Goal: Task Accomplishment & Management: Manage account settings

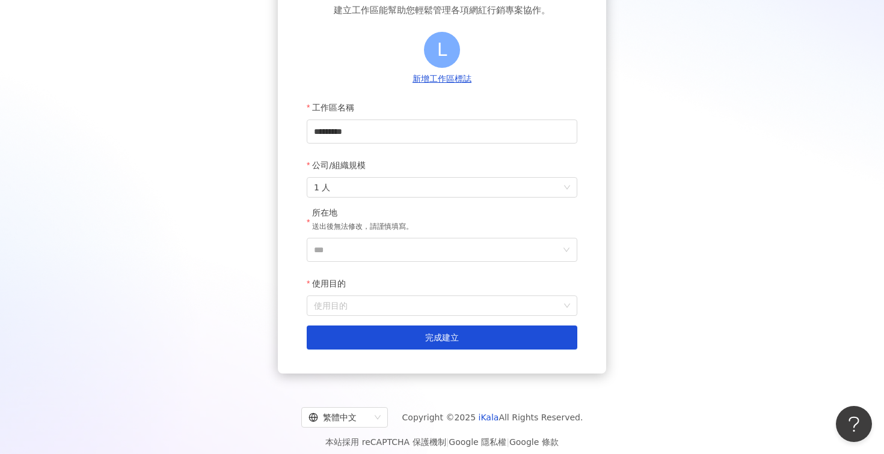
scroll to position [114, 0]
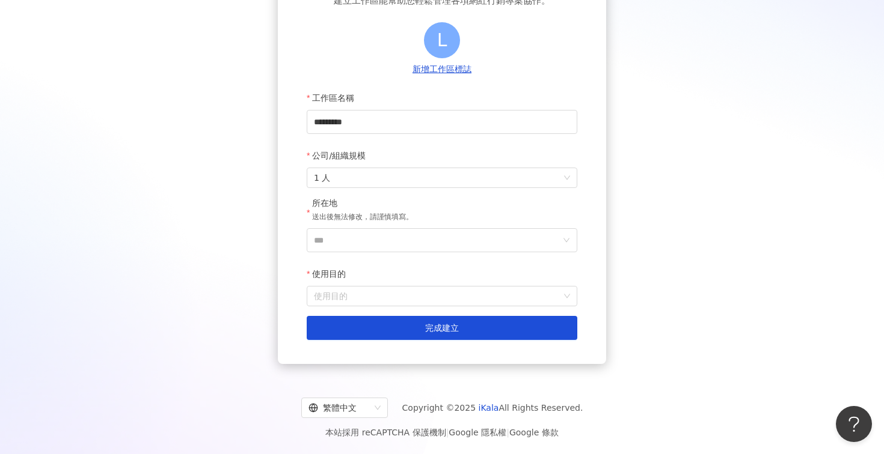
click at [465, 226] on div "所在地 送出後無法修改，請謹慎填寫。" at bounding box center [442, 213] width 270 height 31
click at [465, 238] on input "***" at bounding box center [437, 240] width 246 height 23
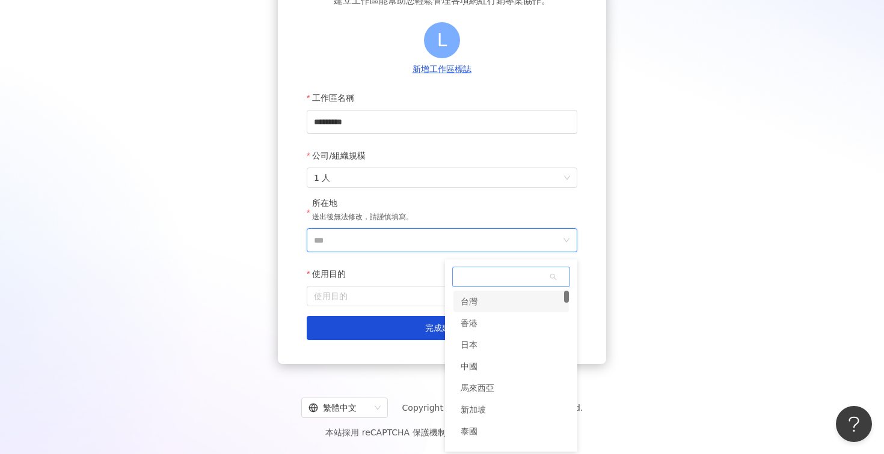
click at [495, 302] on div "台灣" at bounding box center [510, 302] width 115 height 22
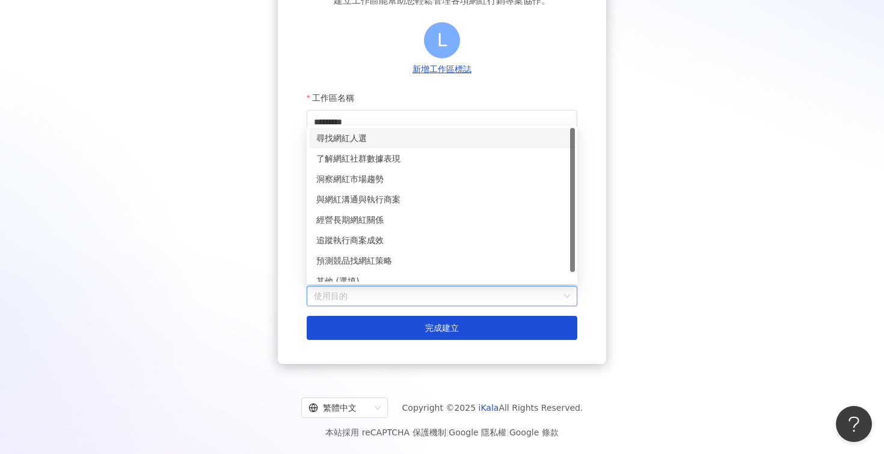
click at [449, 287] on input "使用目的" at bounding box center [442, 296] width 256 height 19
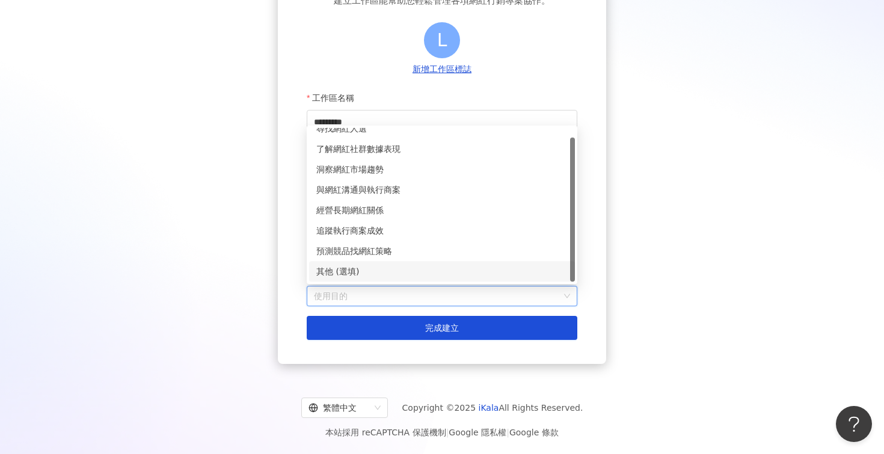
click at [387, 269] on div "其他 (選填)" at bounding box center [441, 271] width 251 height 13
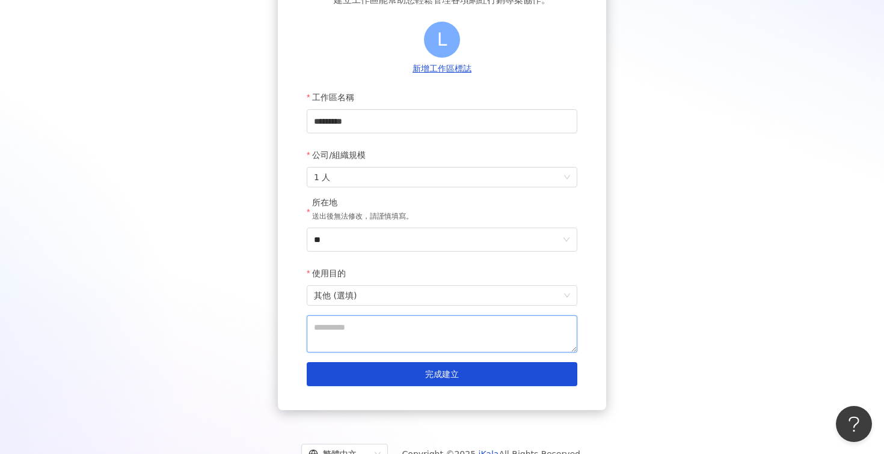
click at [425, 341] on textarea at bounding box center [442, 334] width 270 height 37
click at [457, 300] on span "其他 (選填)" at bounding box center [442, 295] width 256 height 19
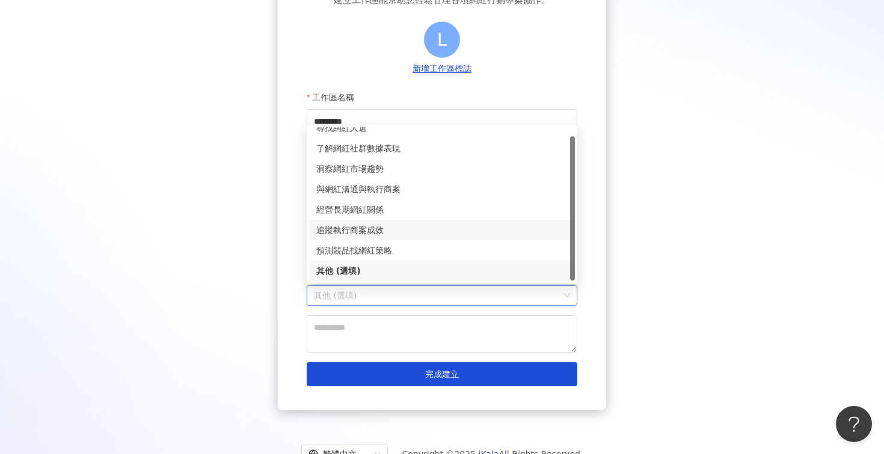
scroll to position [0, 0]
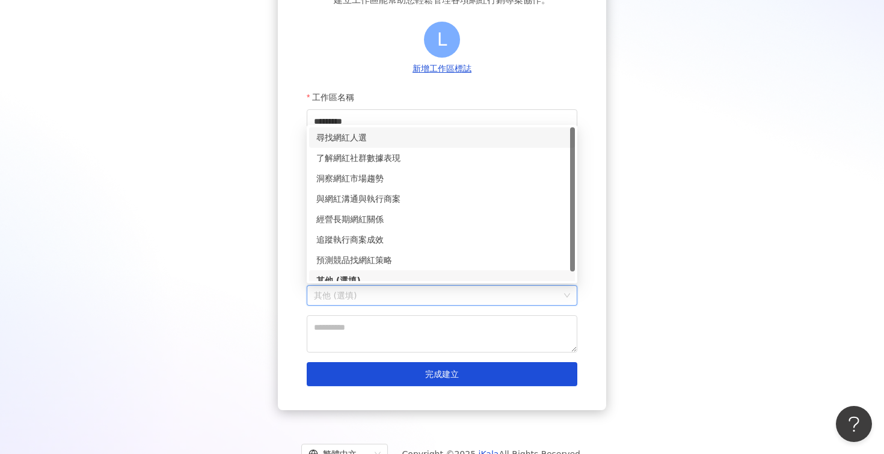
click at [391, 144] on div "尋找網紅人選" at bounding box center [442, 137] width 266 height 20
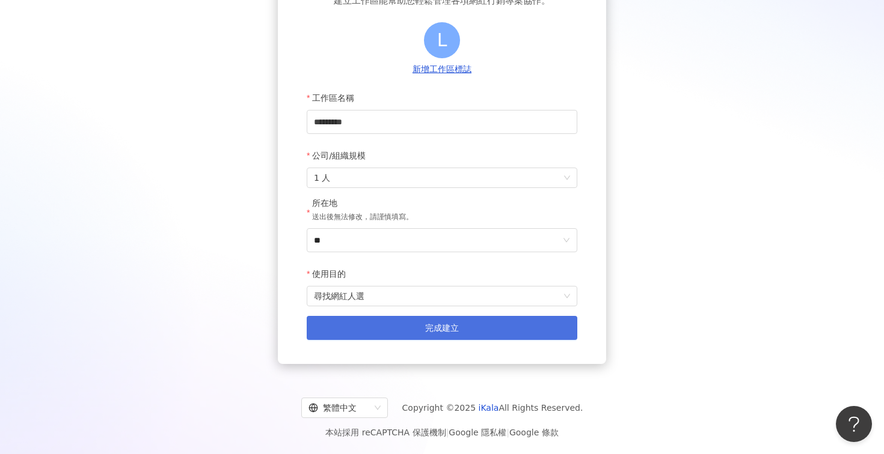
click at [434, 337] on button "完成建立" at bounding box center [442, 328] width 270 height 24
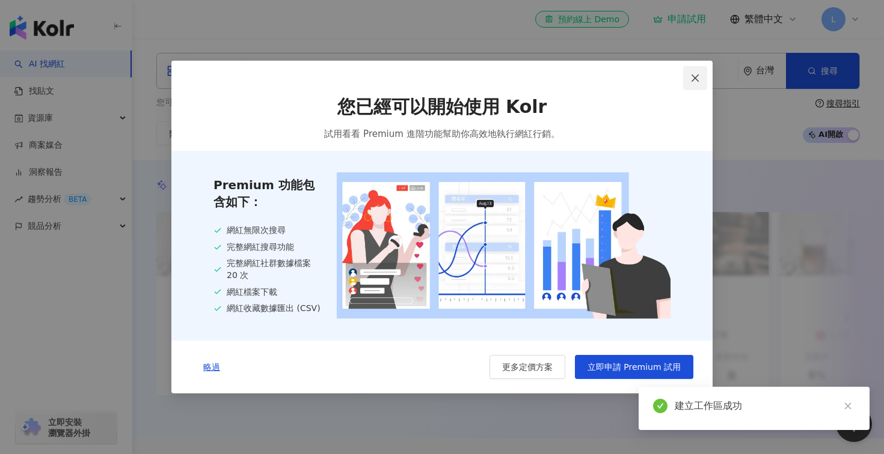
click at [701, 73] on span "Close" at bounding box center [695, 78] width 24 height 10
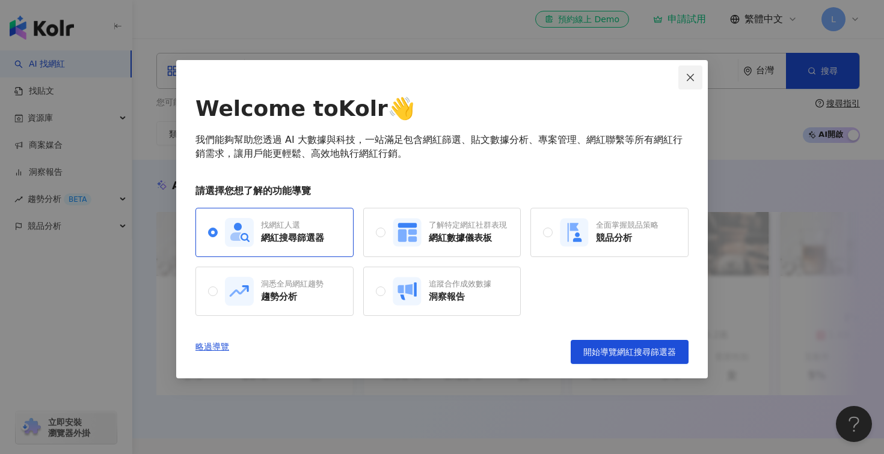
click at [699, 74] on span "Close" at bounding box center [690, 78] width 24 height 10
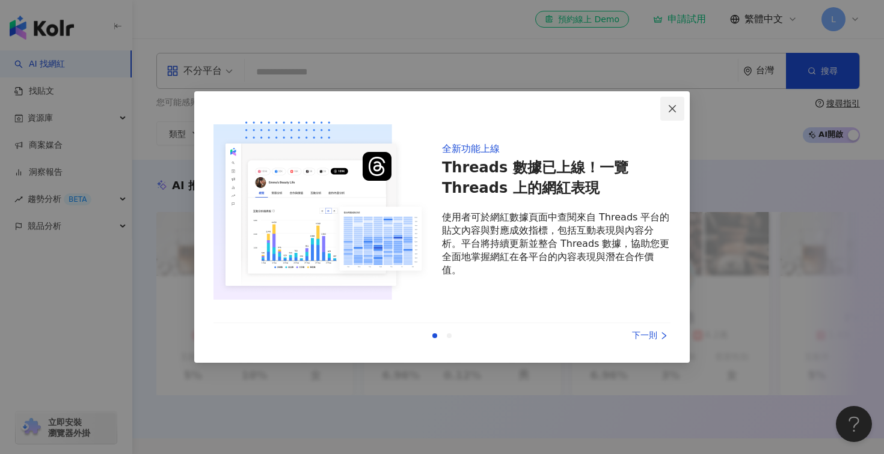
click at [674, 105] on icon "close" at bounding box center [672, 109] width 10 height 10
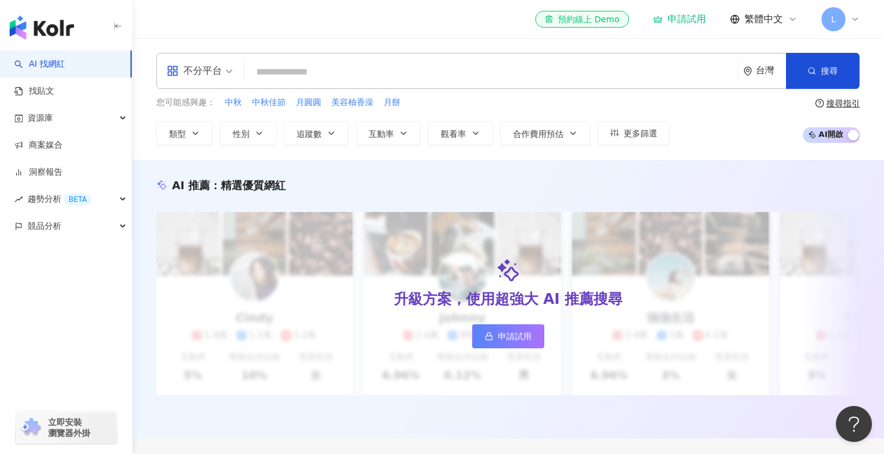
click at [856, 10] on div "L" at bounding box center [840, 19] width 38 height 24
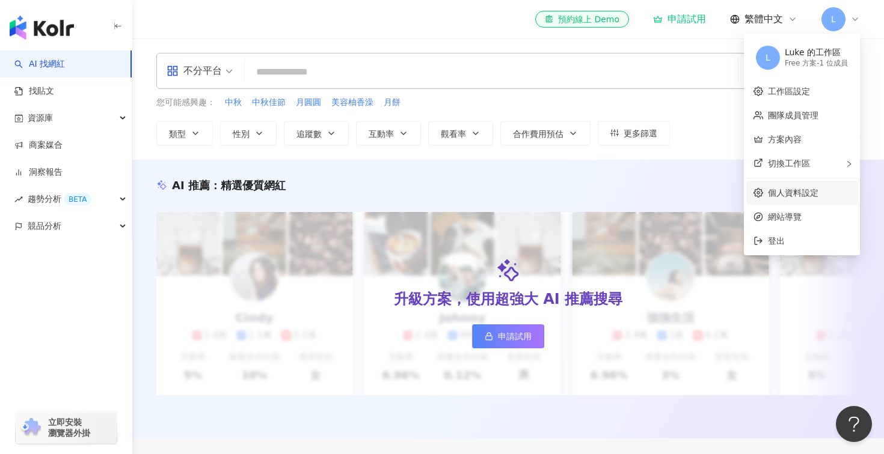
click at [796, 197] on link "個人資料設定" at bounding box center [793, 193] width 50 height 10
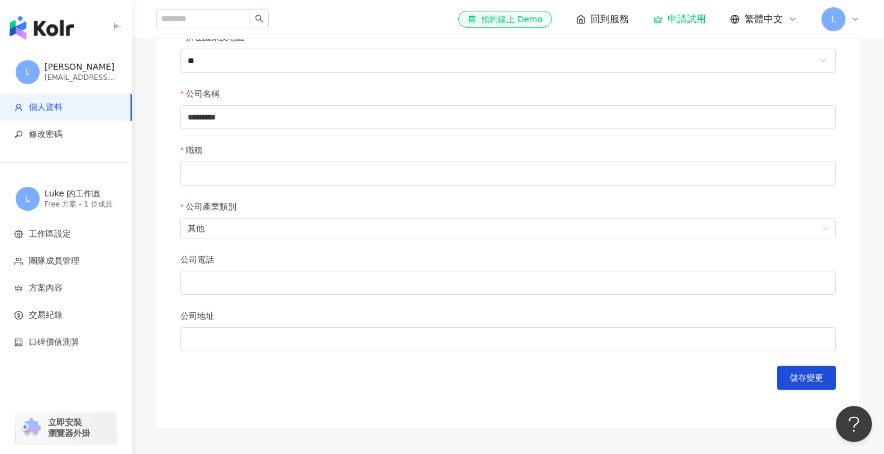
scroll to position [446, 0]
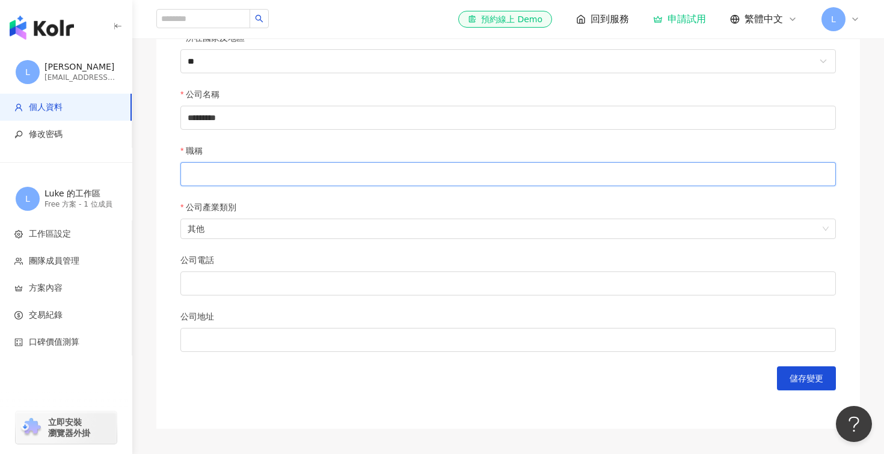
click at [281, 174] on input "職稱" at bounding box center [507, 174] width 655 height 24
type input "*******"
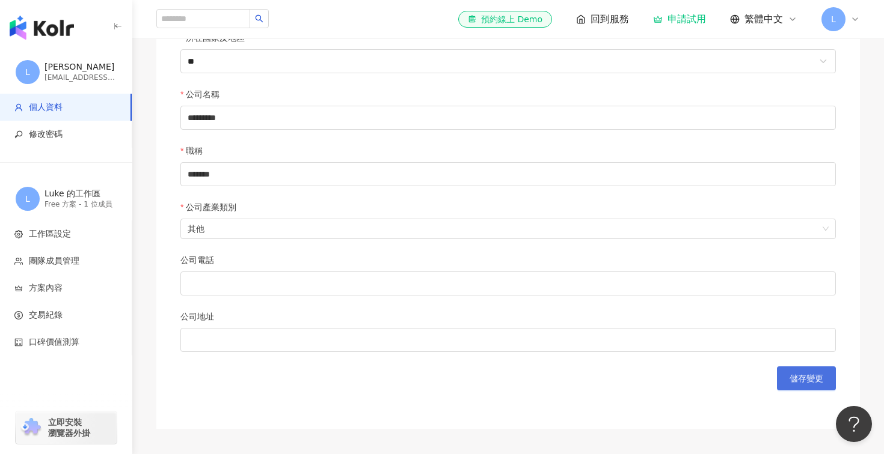
click at [804, 368] on button "儲存變更" at bounding box center [806, 379] width 59 height 24
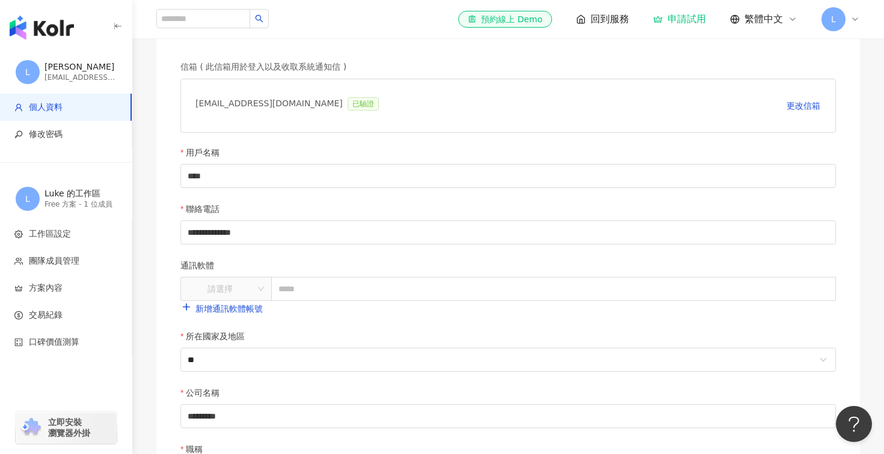
scroll to position [168, 0]
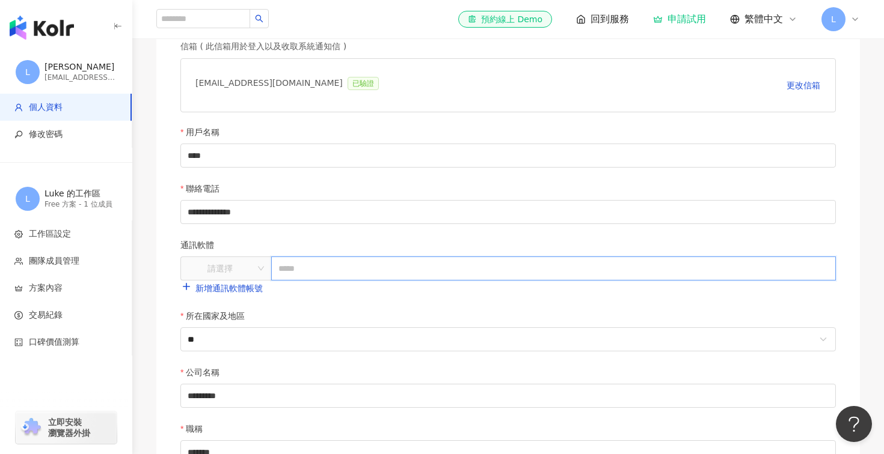
click at [338, 266] on input "text" at bounding box center [553, 269] width 564 height 24
click at [237, 268] on input "search" at bounding box center [220, 269] width 68 height 18
click at [227, 300] on div "LINE" at bounding box center [225, 294] width 85 height 20
click at [349, 262] on input "text" at bounding box center [553, 269] width 564 height 24
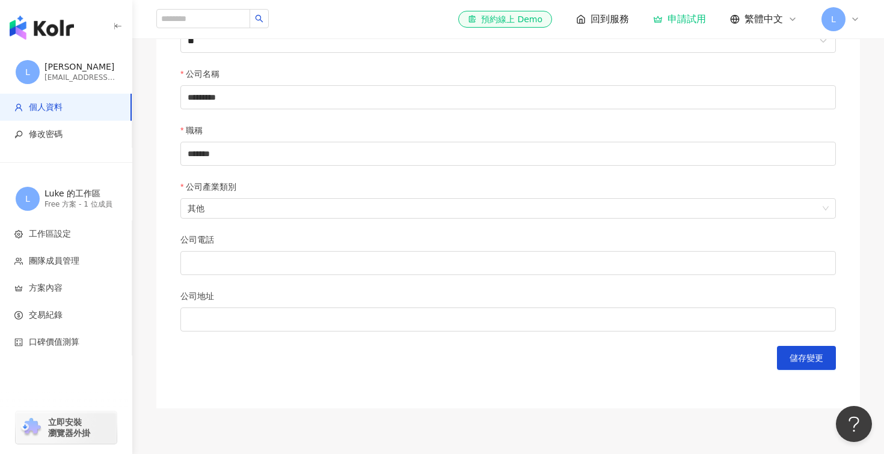
scroll to position [555, 0]
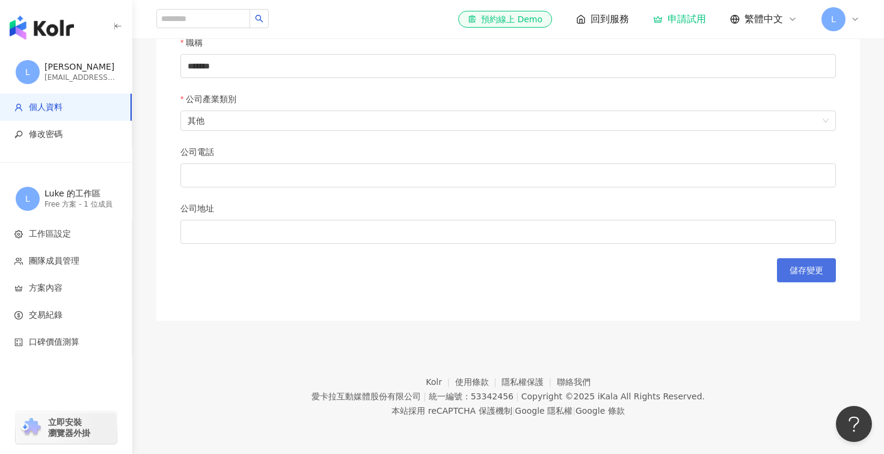
type input "**********"
click at [802, 276] on button "儲存變更" at bounding box center [806, 270] width 59 height 24
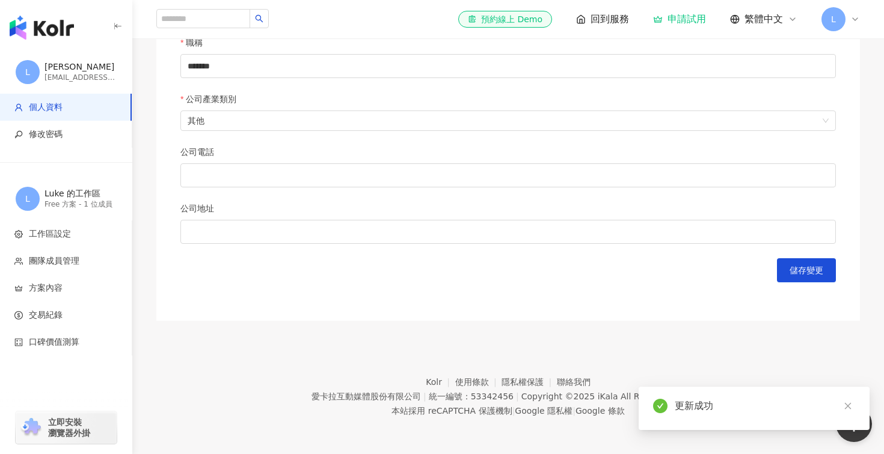
scroll to position [0, 0]
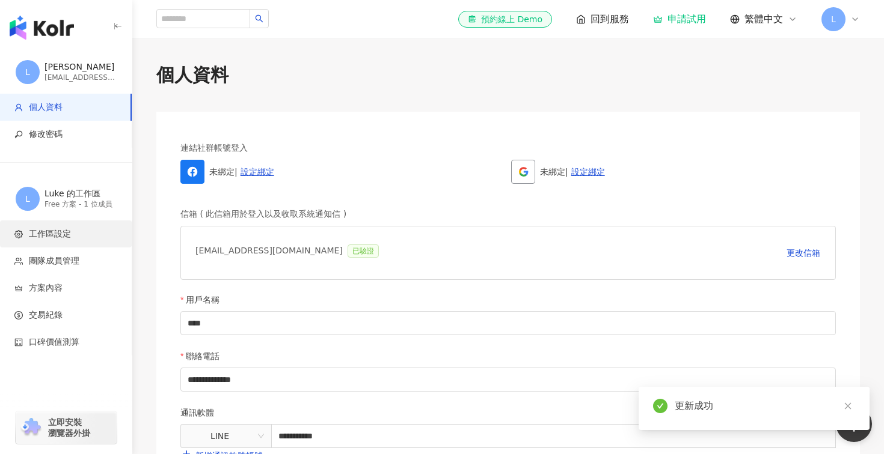
click at [69, 228] on span "工作區設定" at bounding box center [50, 234] width 42 height 12
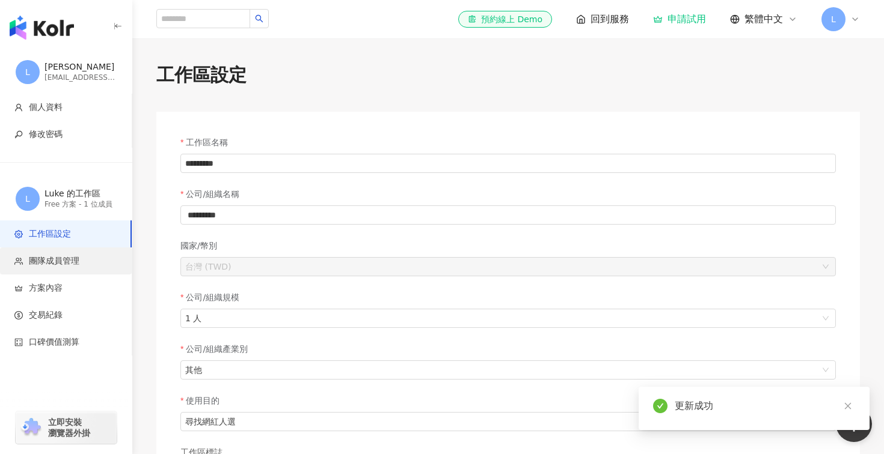
click at [74, 262] on span "團隊成員管理" at bounding box center [54, 261] width 50 height 12
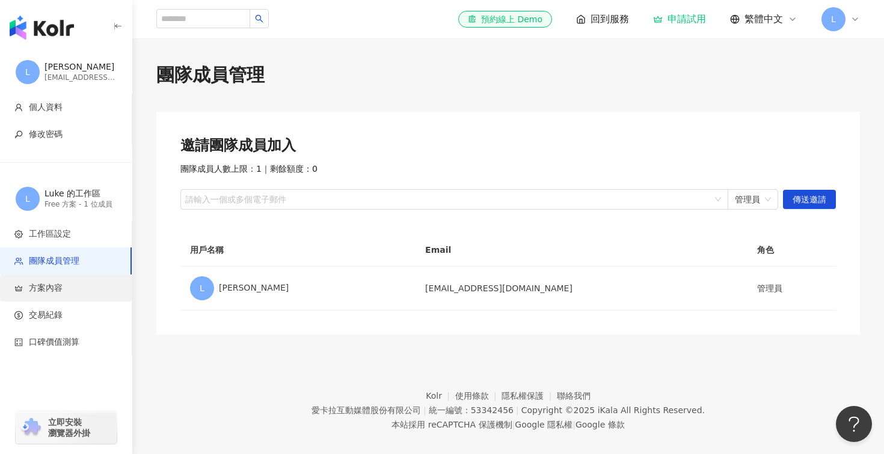
click at [75, 286] on span "方案內容" at bounding box center [68, 288] width 108 height 12
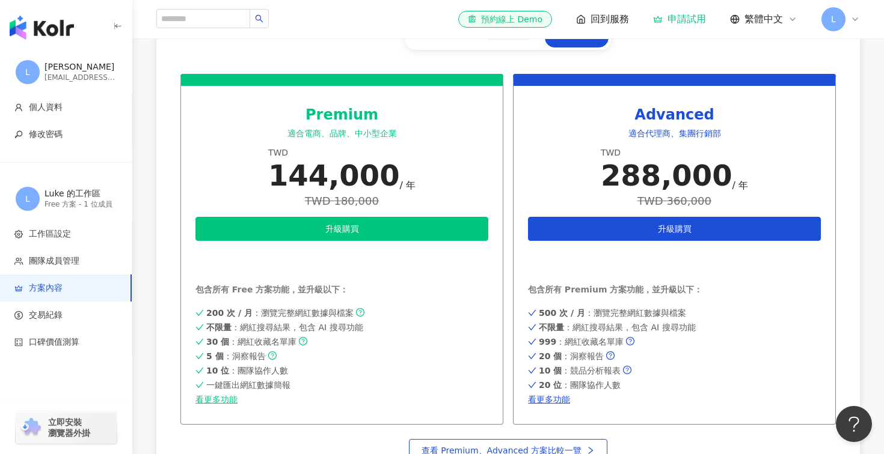
scroll to position [517, 0]
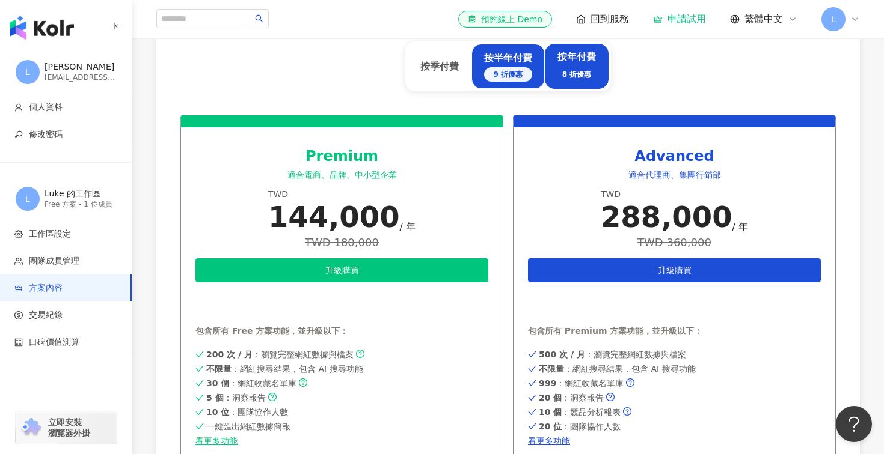
click at [509, 70] on div "9 折優惠" at bounding box center [508, 74] width 48 height 14
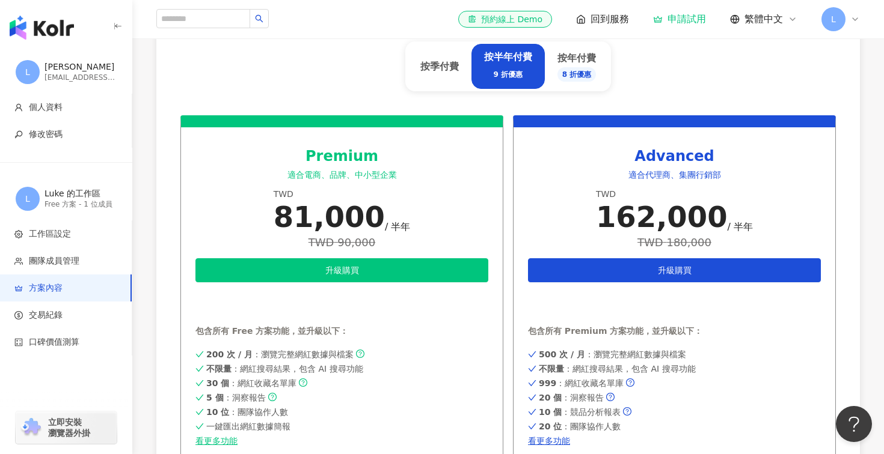
click at [405, 76] on div "升級方案以獲得更完整服務 Kolr 擁有超過 3億筆跨國網紅資料，即時收集 Facebook、YouTube、Instagram、TikTok、X 上龐大的社…" at bounding box center [507, 14] width 655 height 202
click at [441, 72] on div "按季付費" at bounding box center [439, 66] width 38 height 13
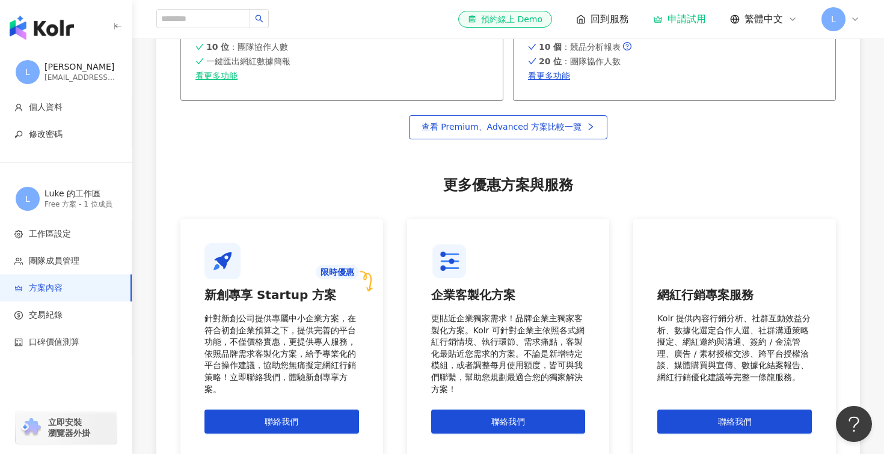
scroll to position [1043, 0]
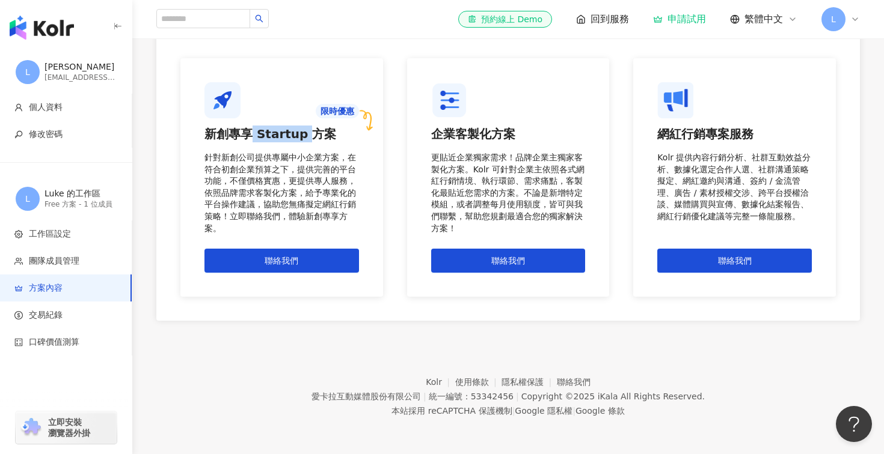
drag, startPoint x: 252, startPoint y: 132, endPoint x: 302, endPoint y: 132, distance: 49.9
click at [302, 132] on div "新創專享 Startup 方案" at bounding box center [281, 134] width 154 height 17
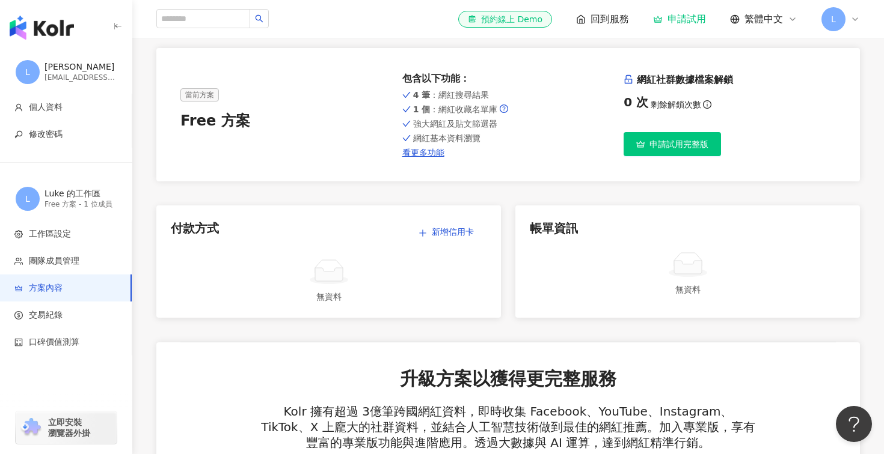
scroll to position [56, 0]
